Goal: Check status: Check status

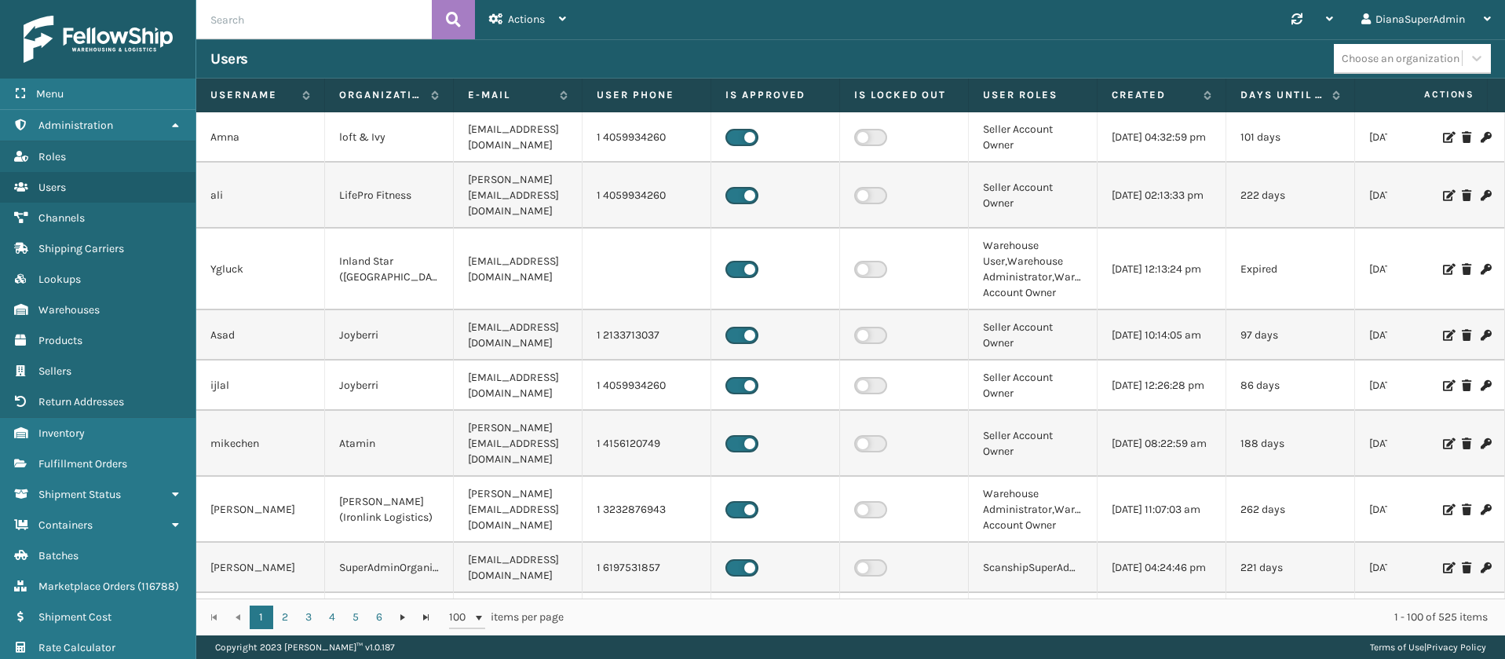
click at [338, 24] on input "text" at bounding box center [314, 19] width 236 height 39
paste input "6527741"
type input "6527741"
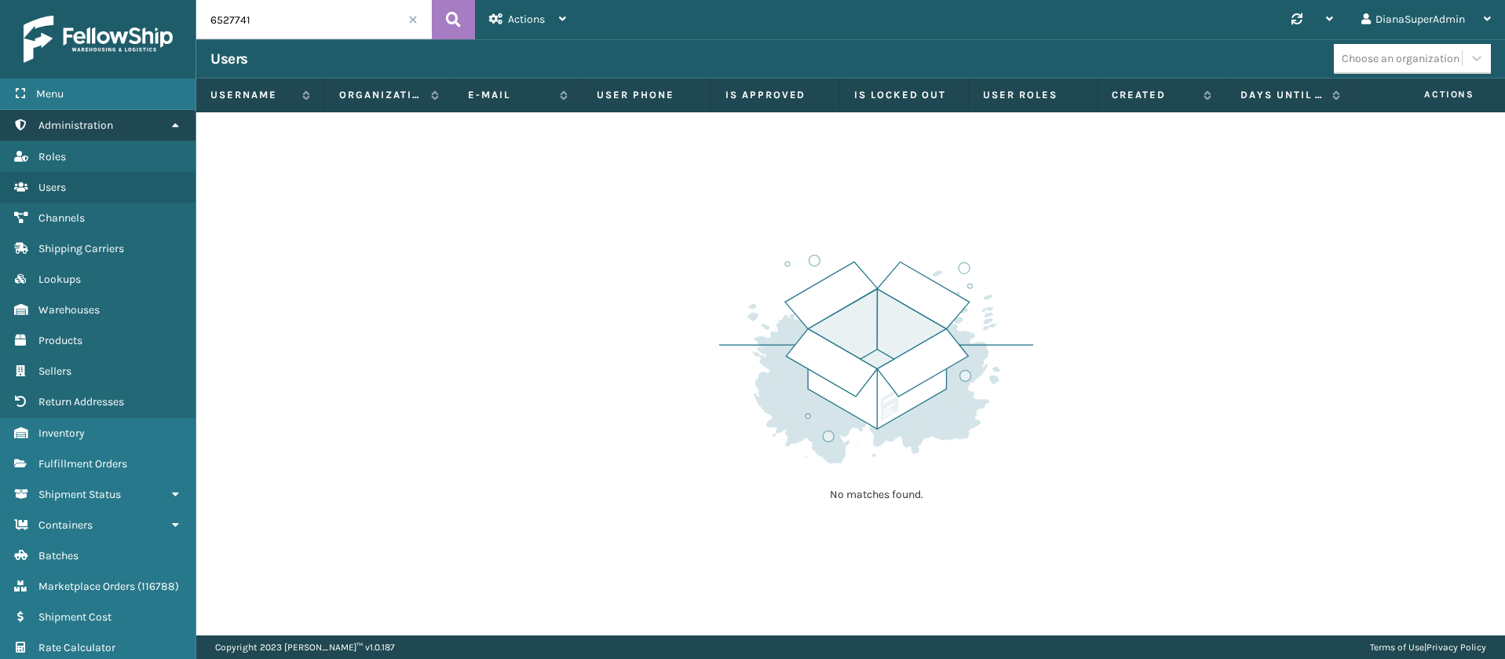
click at [176, 115] on link "Administration" at bounding box center [98, 125] width 196 height 31
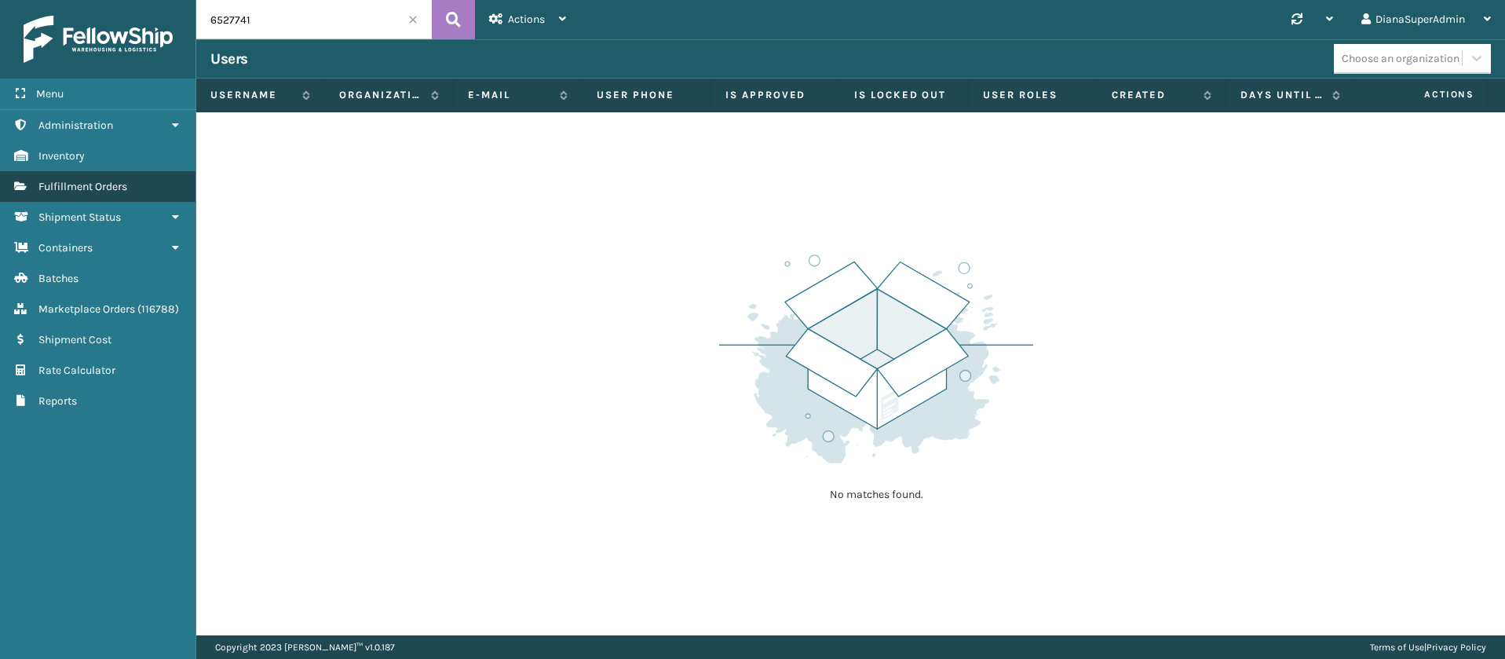
click at [118, 190] on span "Fulfillment Orders" at bounding box center [82, 186] width 89 height 13
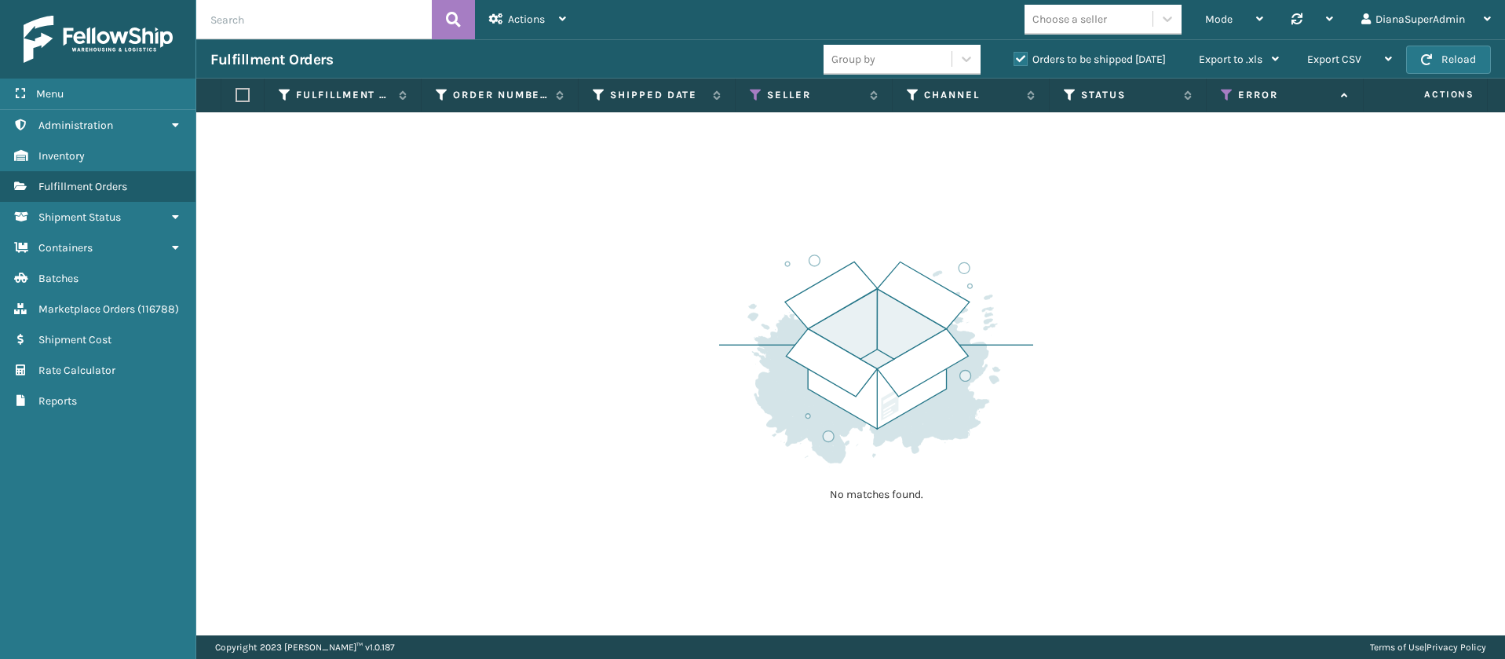
click at [325, 15] on input "text" at bounding box center [314, 19] width 236 height 39
click at [548, 16] on div "Actions" at bounding box center [527, 19] width 77 height 39
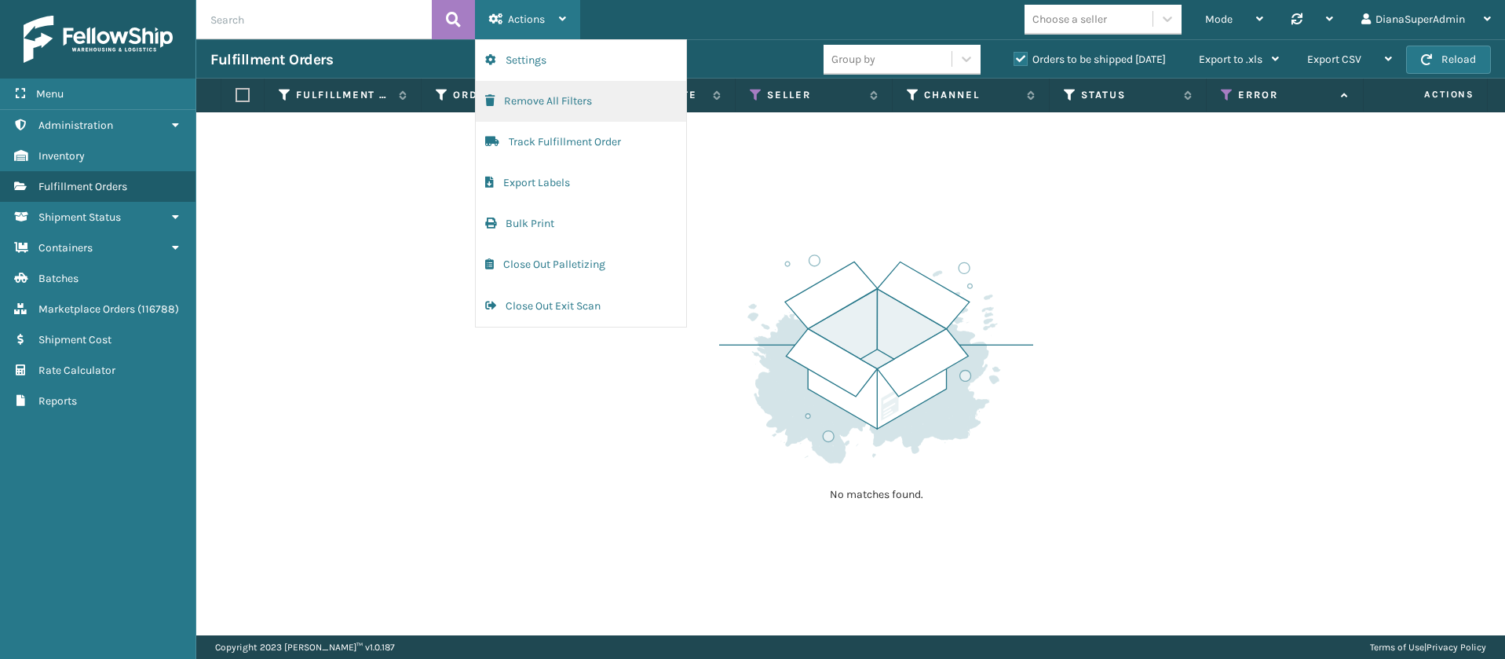
click at [561, 95] on button "Remove All Filters" at bounding box center [581, 101] width 210 height 41
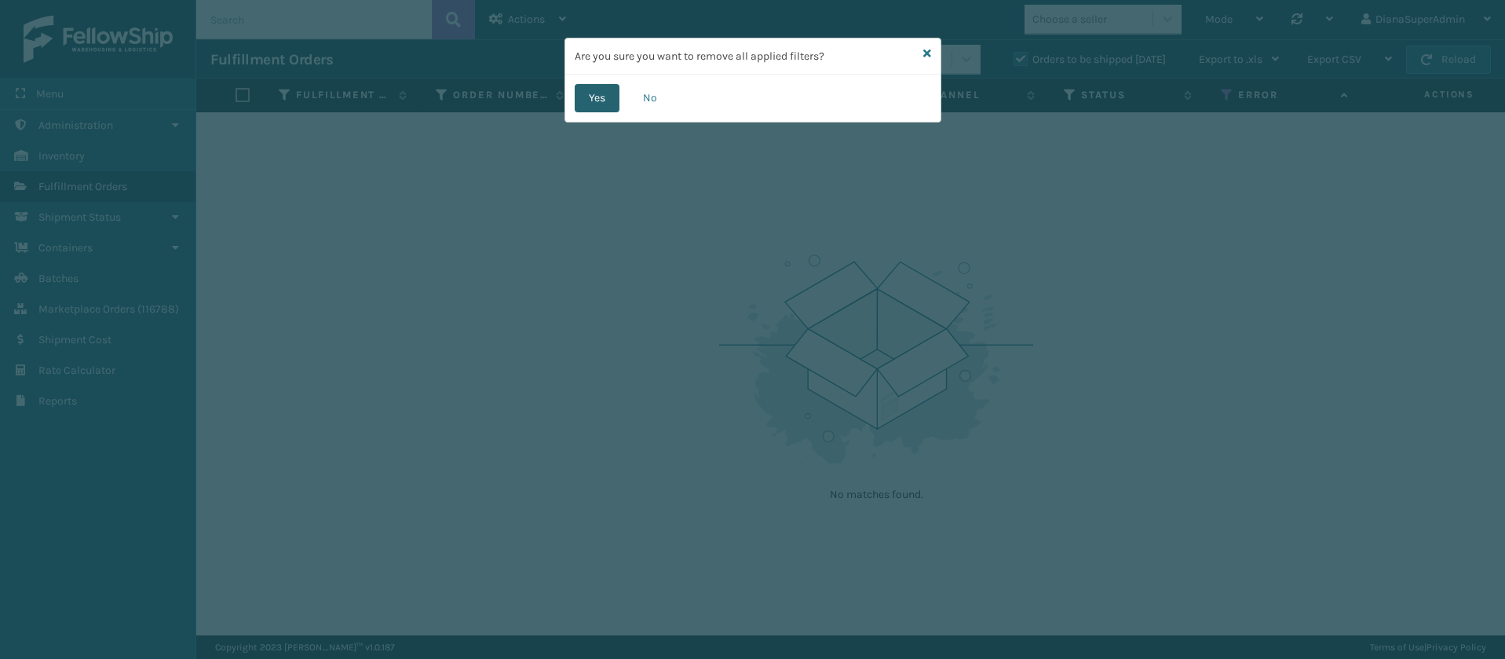
click at [608, 95] on button "Yes" at bounding box center [597, 98] width 45 height 28
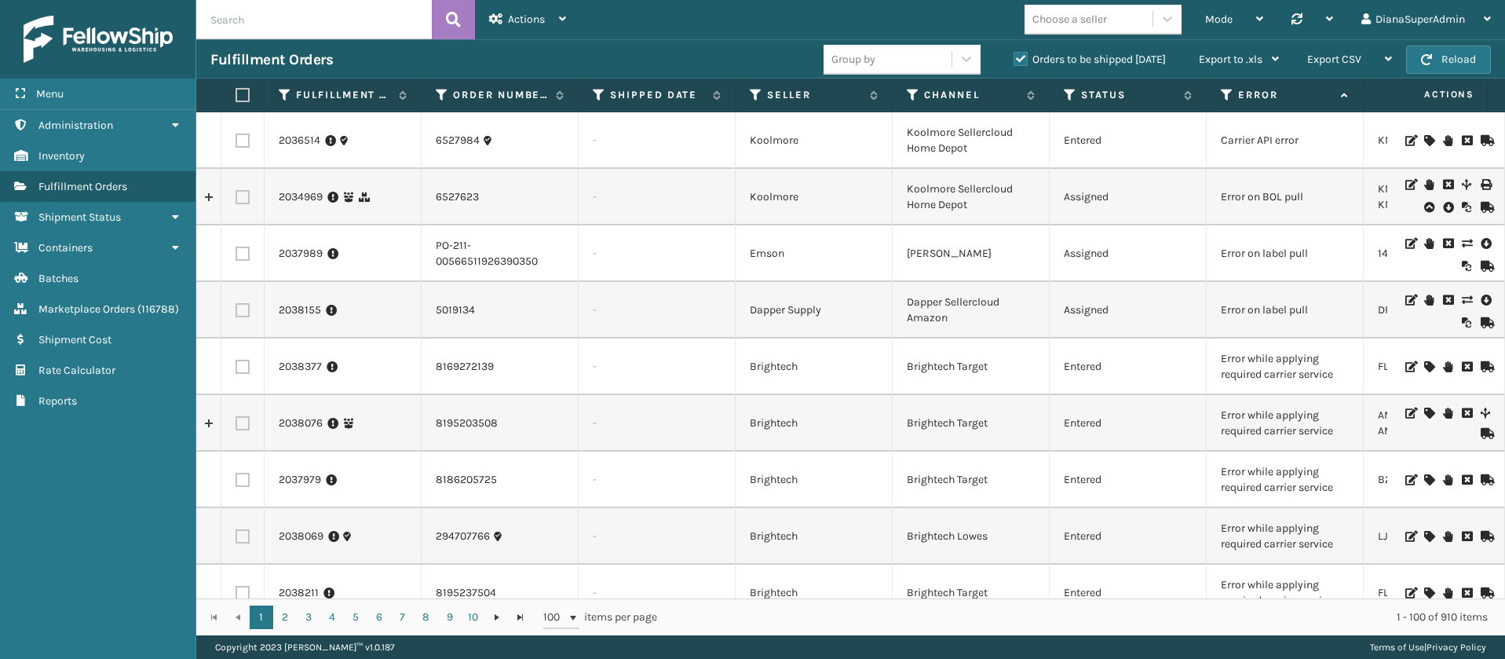
click at [374, 24] on input "text" at bounding box center [314, 19] width 236 height 39
paste input "6527741"
type input "6527741"
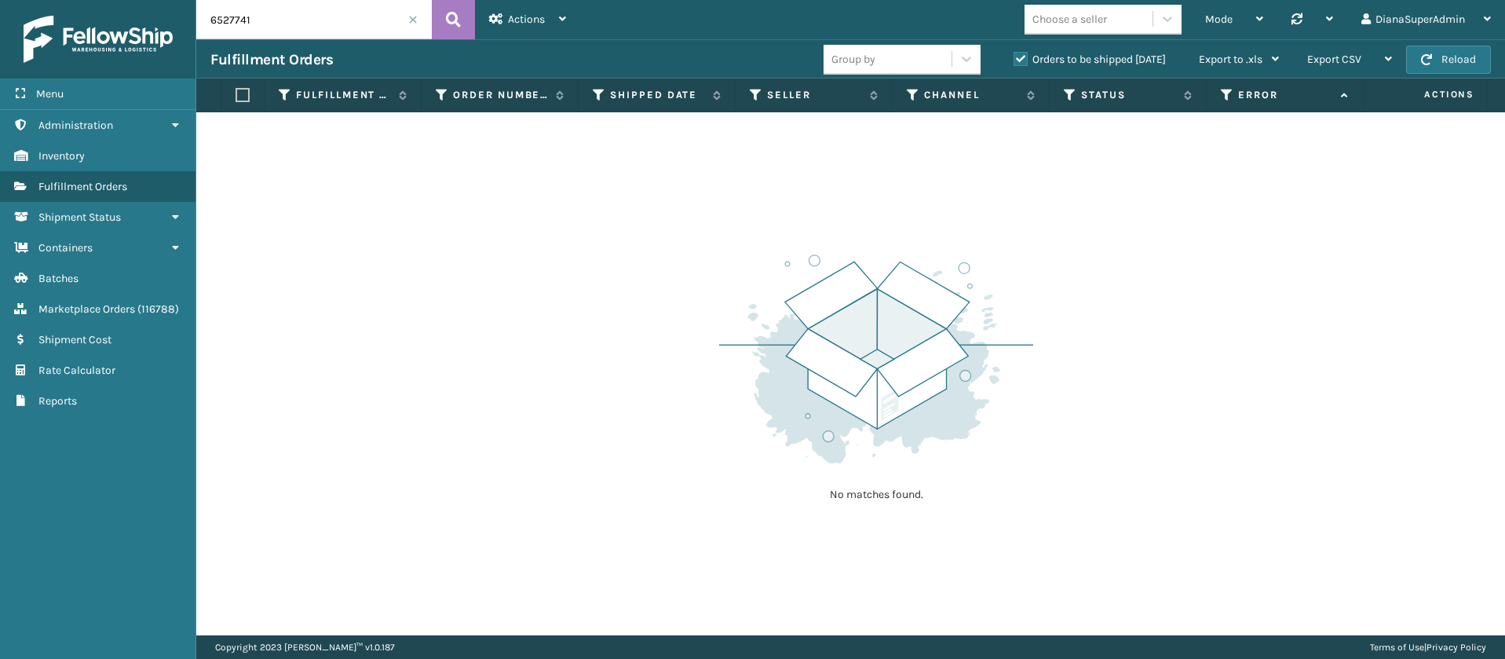
click at [1022, 56] on label "Orders to be shipped [DATE]" at bounding box center [1090, 59] width 152 height 13
click at [1014, 56] on input "Orders to be shipped [DATE]" at bounding box center [1014, 55] width 1 height 10
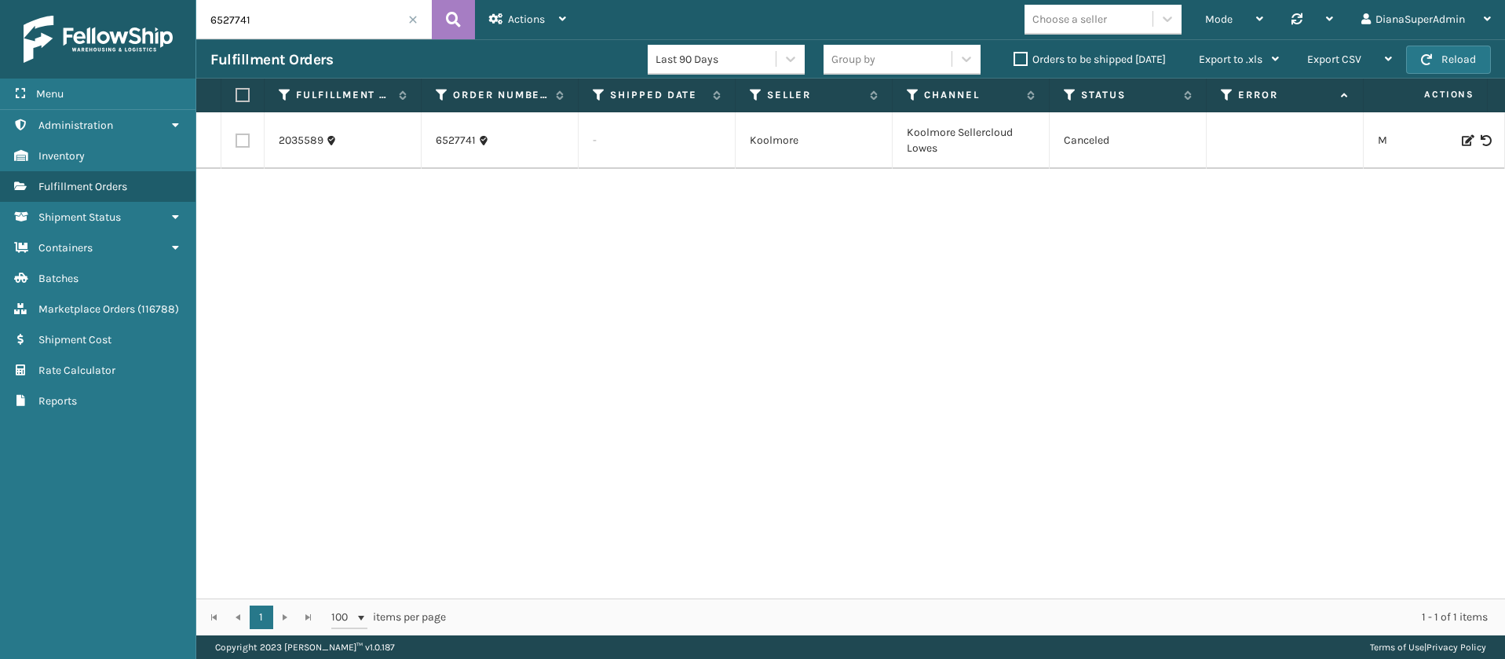
click at [1084, 135] on td "Canceled" at bounding box center [1128, 140] width 157 height 57
